Goal: Navigation & Orientation: Find specific page/section

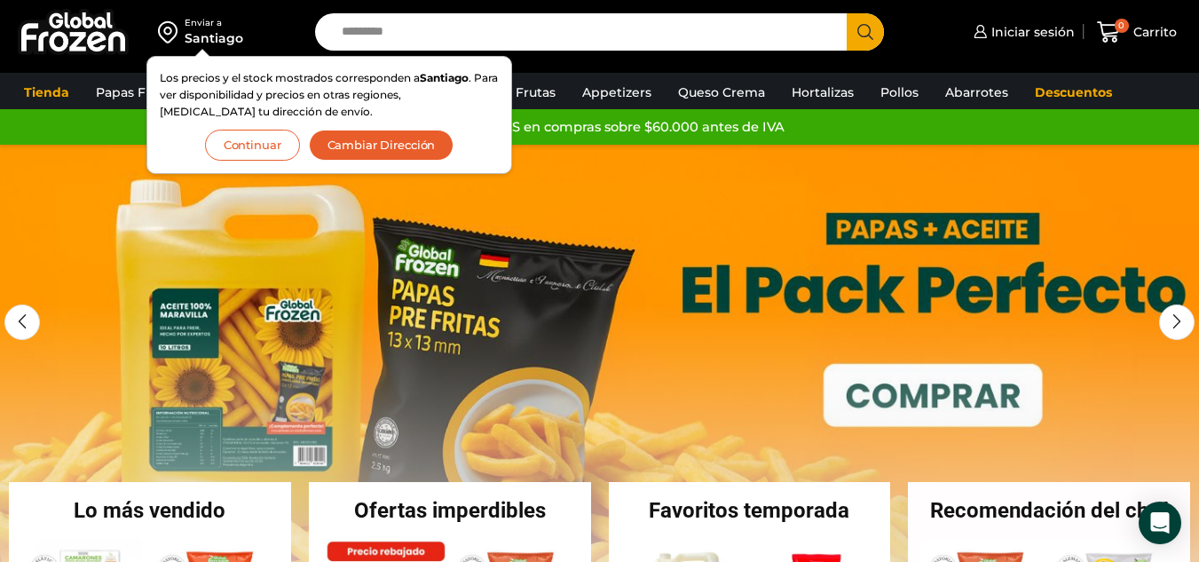
drag, startPoint x: 251, startPoint y: 145, endPoint x: 311, endPoint y: 183, distance: 71.4
click at [250, 144] on button "Continuar" at bounding box center [252, 145] width 95 height 31
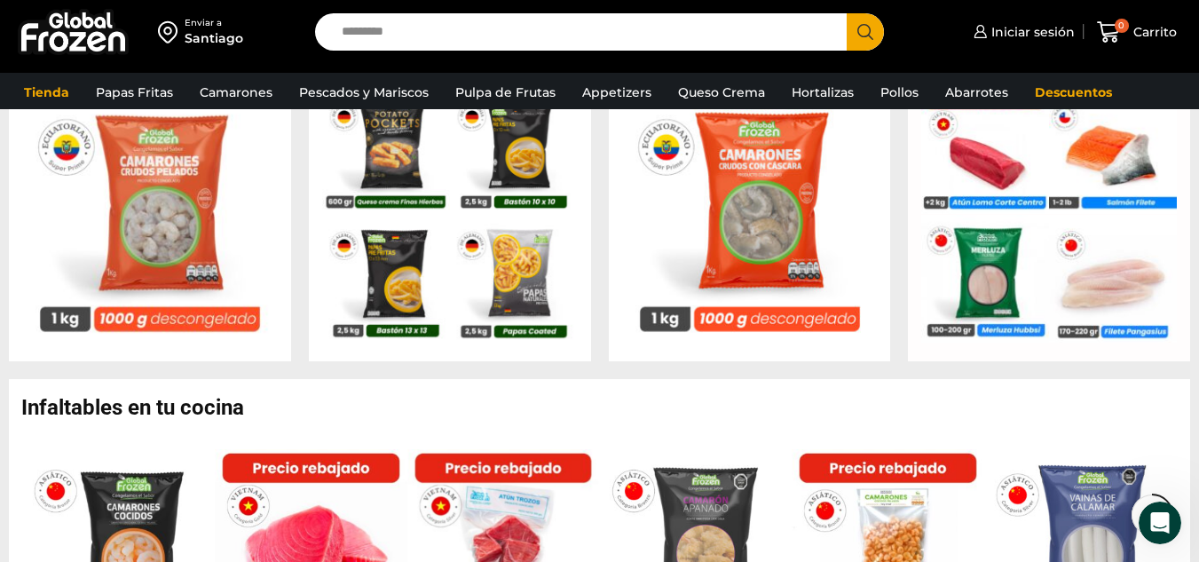
scroll to position [976, 0]
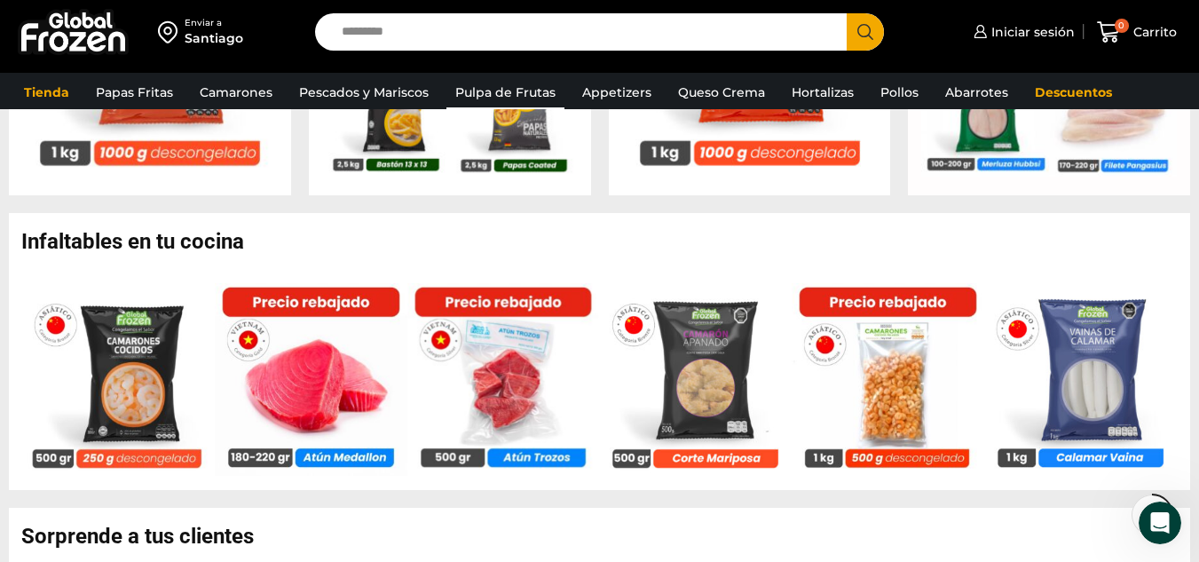
click at [497, 93] on link "Pulpa de Frutas" at bounding box center [505, 92] width 118 height 34
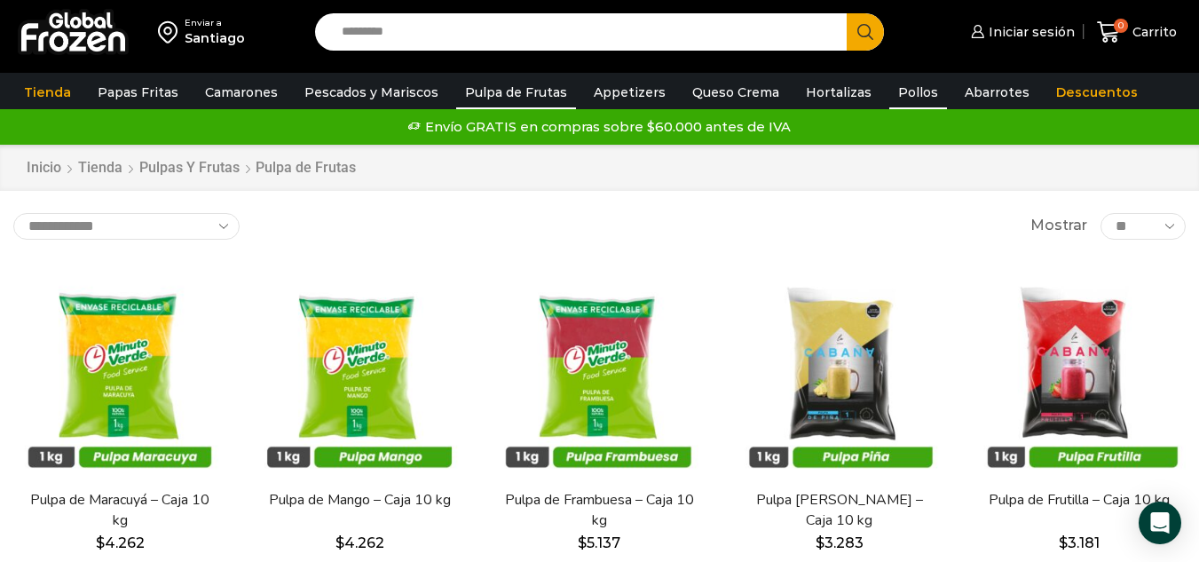
click at [889, 101] on link "Pollos" at bounding box center [918, 92] width 58 height 34
